Goal: Obtain resource: Download file/media

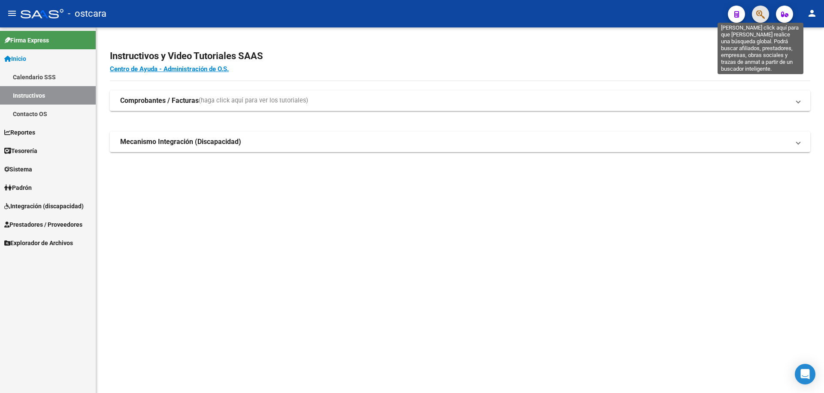
click at [759, 12] on icon "button" at bounding box center [760, 14] width 9 height 10
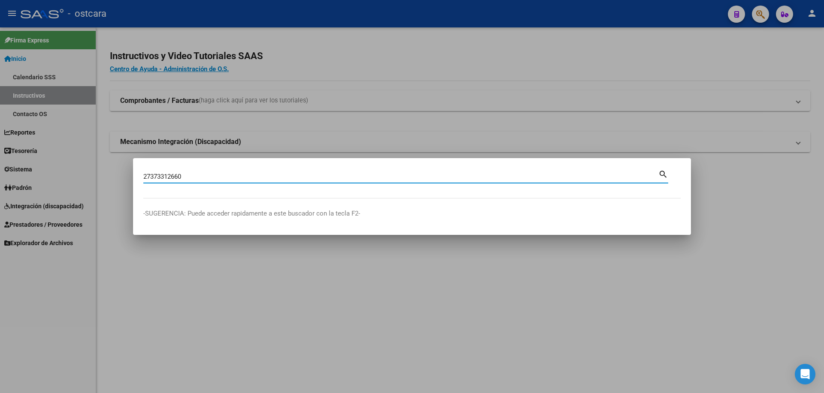
type input "27373312660"
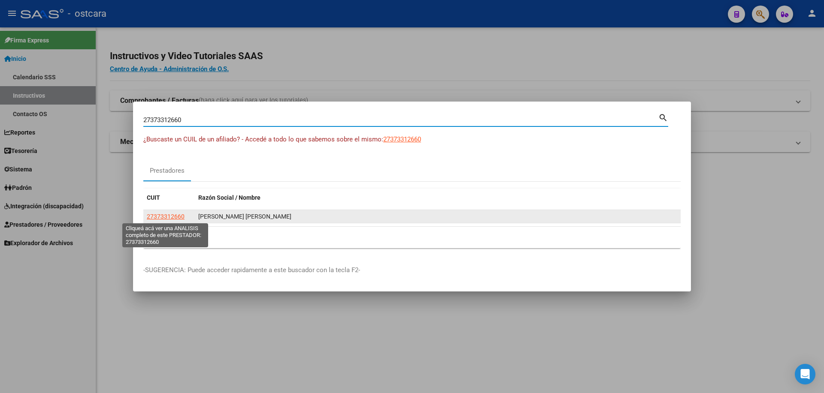
click at [177, 217] on span "27373312660" at bounding box center [166, 216] width 38 height 7
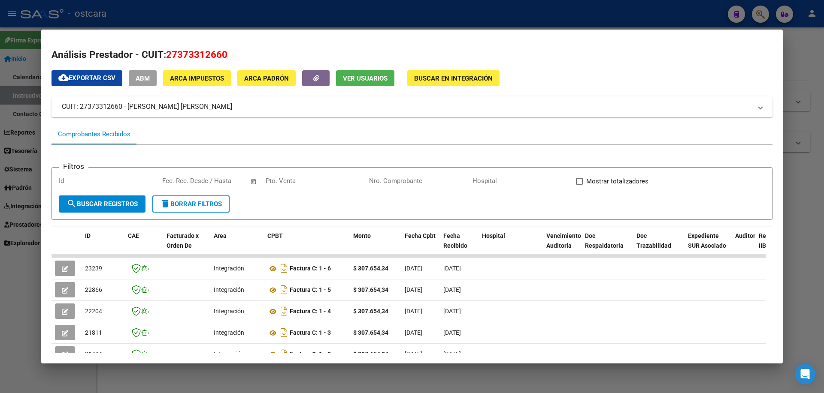
click at [468, 77] on span "Buscar en Integración" at bounding box center [453, 79] width 79 height 8
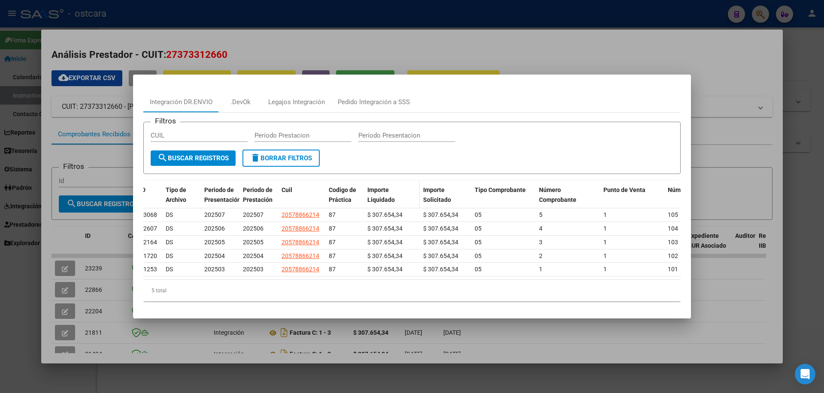
scroll to position [0, 4]
click at [378, 98] on div "Pedido Integración a SSS" at bounding box center [374, 102] width 72 height 10
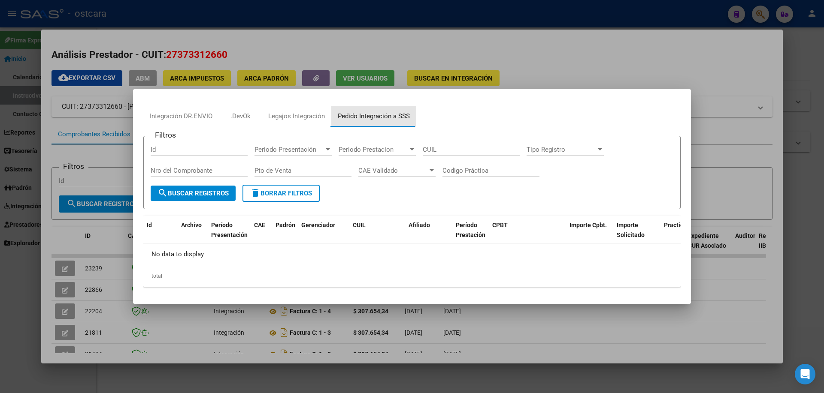
click at [387, 116] on div "Pedido Integración a SSS" at bounding box center [374, 117] width 72 height 10
click at [315, 118] on div "Legajos Integración" at bounding box center [296, 117] width 57 height 10
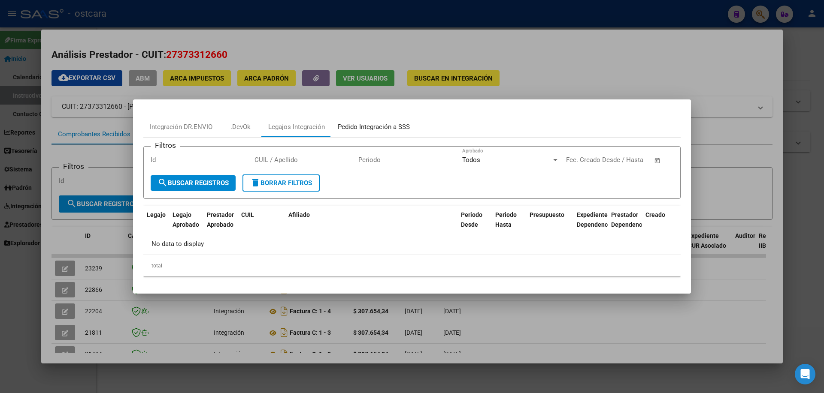
click at [368, 124] on div "Pedido Integración a SSS" at bounding box center [374, 127] width 72 height 10
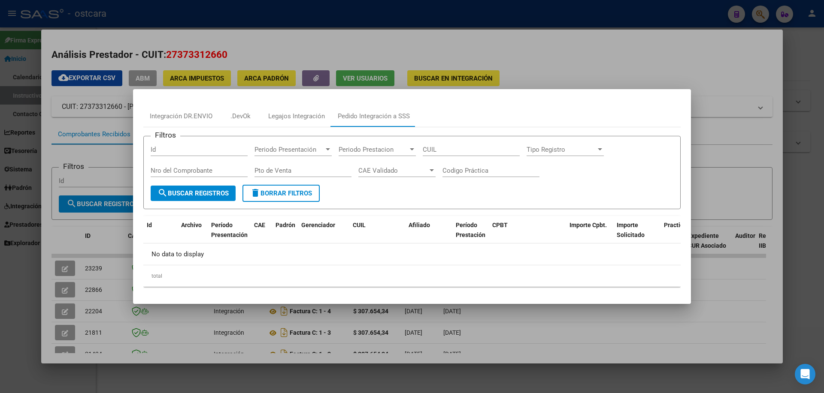
click at [479, 74] on div at bounding box center [412, 196] width 824 height 393
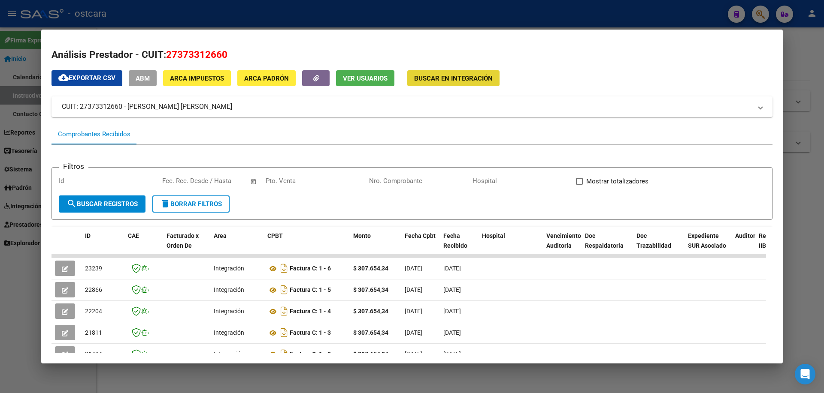
click at [471, 77] on span "Buscar en Integración" at bounding box center [453, 79] width 79 height 8
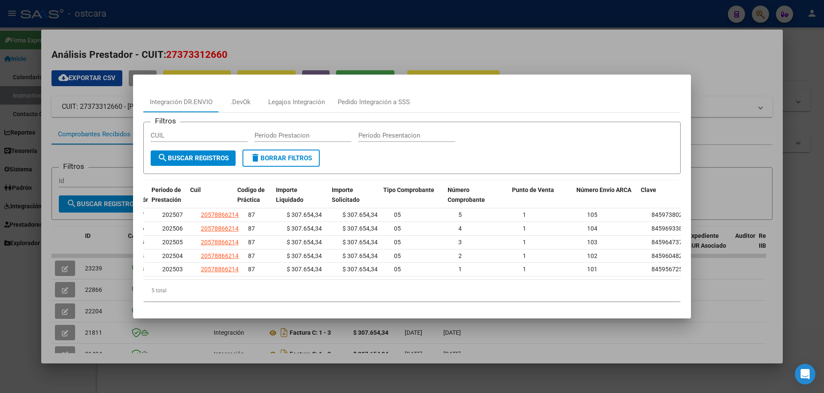
scroll to position [0, 119]
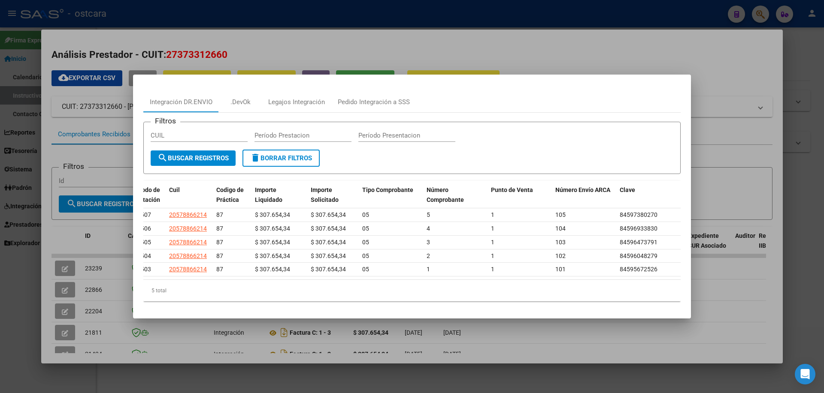
click at [546, 150] on form "Filtros CUIL Período Prestacion Período Presentacion search Buscar Registros de…" at bounding box center [411, 148] width 537 height 53
drag, startPoint x: 302, startPoint y: 270, endPoint x: 261, endPoint y: 279, distance: 42.1
click at [227, 277] on datatable-body "23068 DS 202507 202507 20578866214 87 $ 307.654,34 $ 307.654,34 05 5 1 105 8459…" at bounding box center [411, 243] width 537 height 71
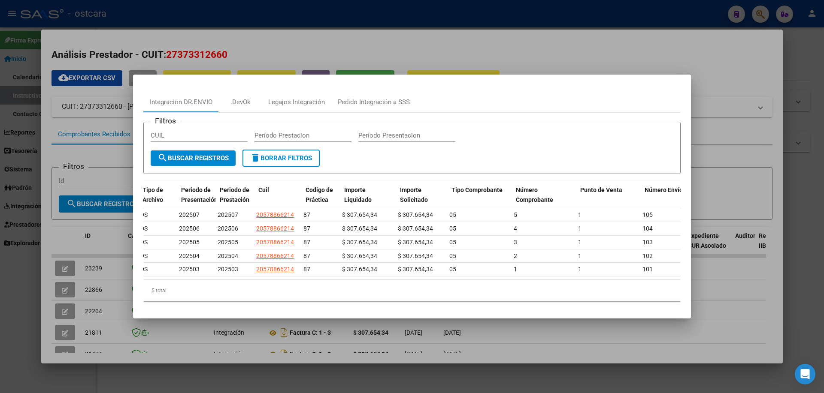
scroll to position [0, 30]
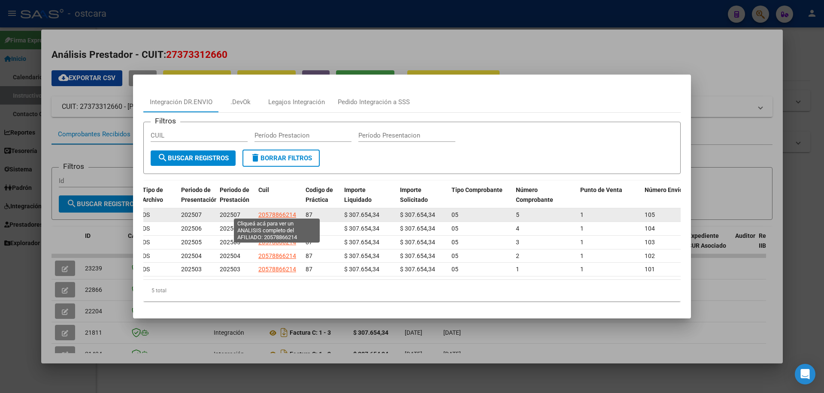
click at [287, 211] on span "20578866214" at bounding box center [277, 214] width 38 height 7
type textarea "20578866214"
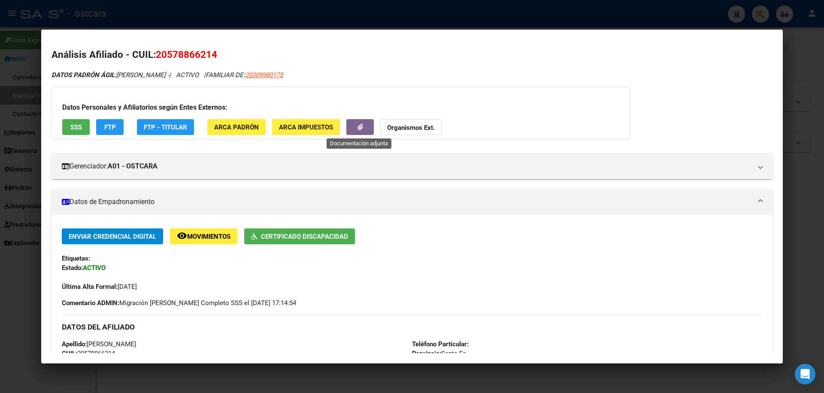
click at [363, 124] on button "button" at bounding box center [359, 127] width 27 height 16
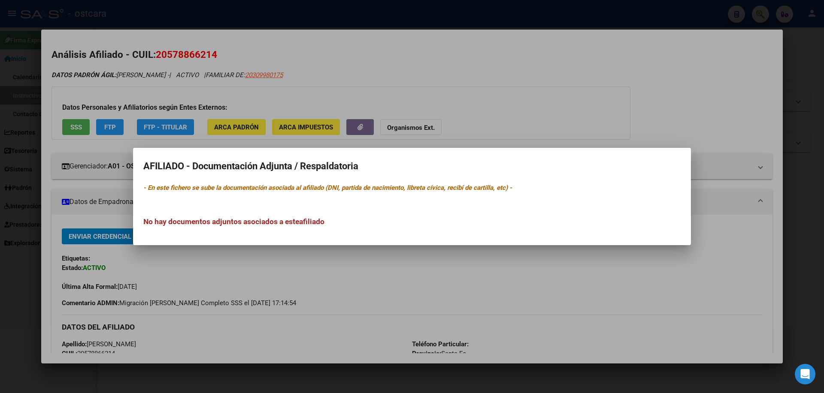
click at [462, 62] on div at bounding box center [412, 196] width 824 height 393
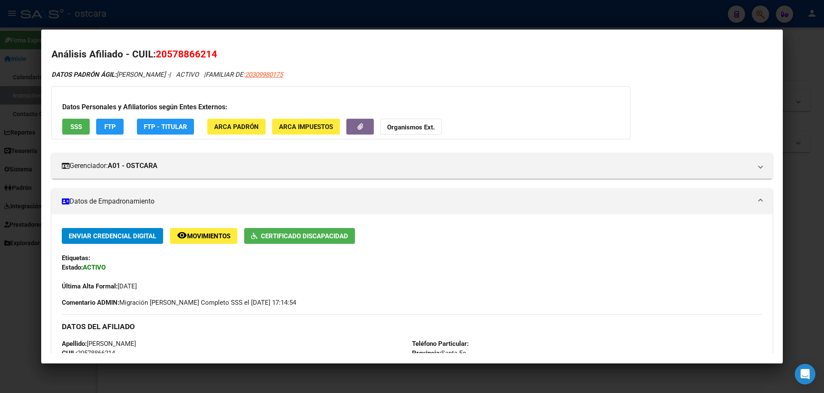
scroll to position [0, 0]
click at [507, 12] on div at bounding box center [412, 196] width 824 height 393
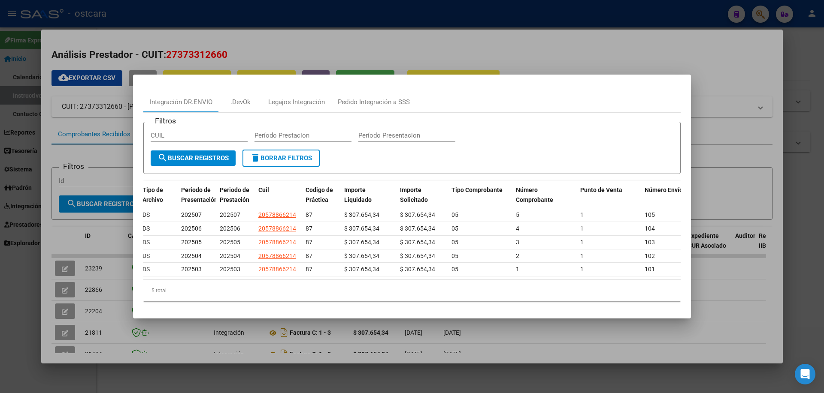
click at [492, 17] on div at bounding box center [412, 196] width 824 height 393
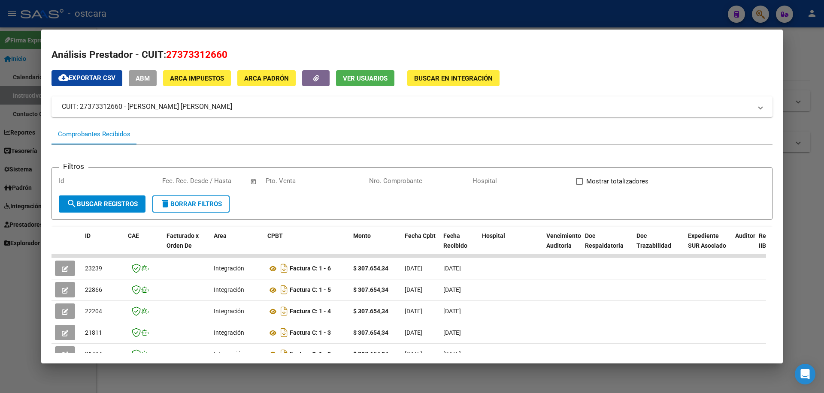
click at [758, 11] on div at bounding box center [412, 196] width 824 height 393
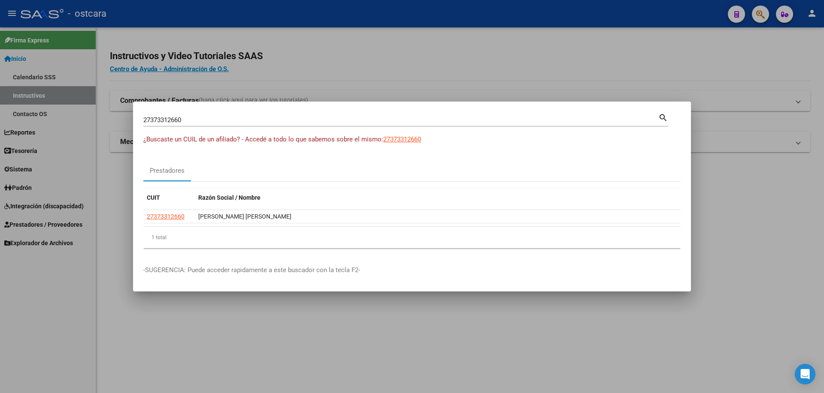
click at [761, 12] on div at bounding box center [412, 196] width 824 height 393
click at [761, 12] on icon "button" at bounding box center [760, 14] width 9 height 10
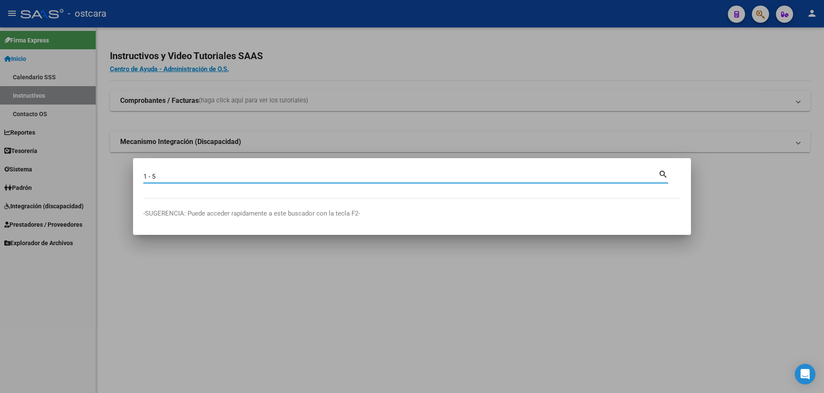
type input "1 - 5"
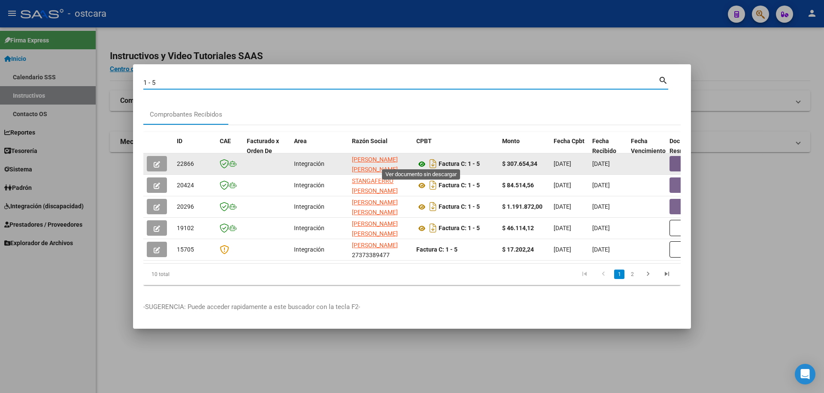
click at [420, 159] on icon at bounding box center [421, 164] width 11 height 10
